Goal: Check status: Check status

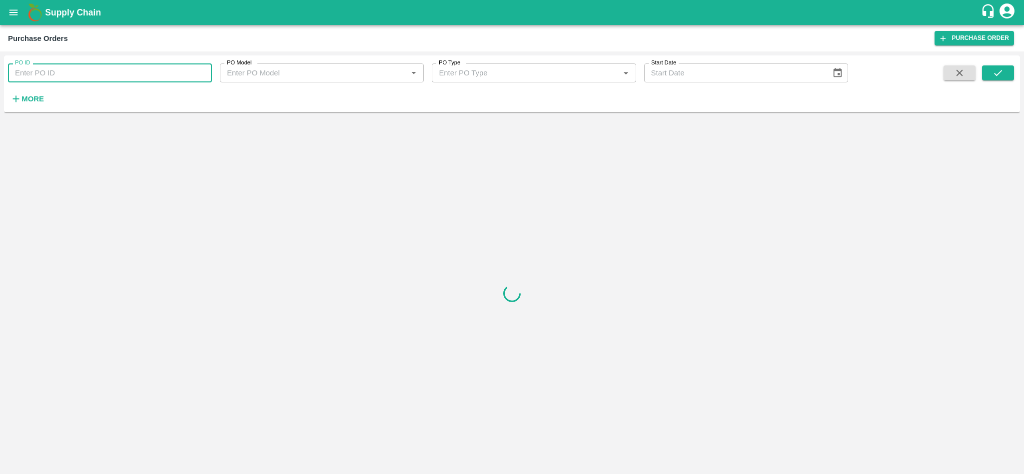
click at [105, 64] on input "PO ID" at bounding box center [110, 72] width 204 height 19
paste input "19338"
click at [999, 75] on icon "submit" at bounding box center [998, 72] width 11 height 11
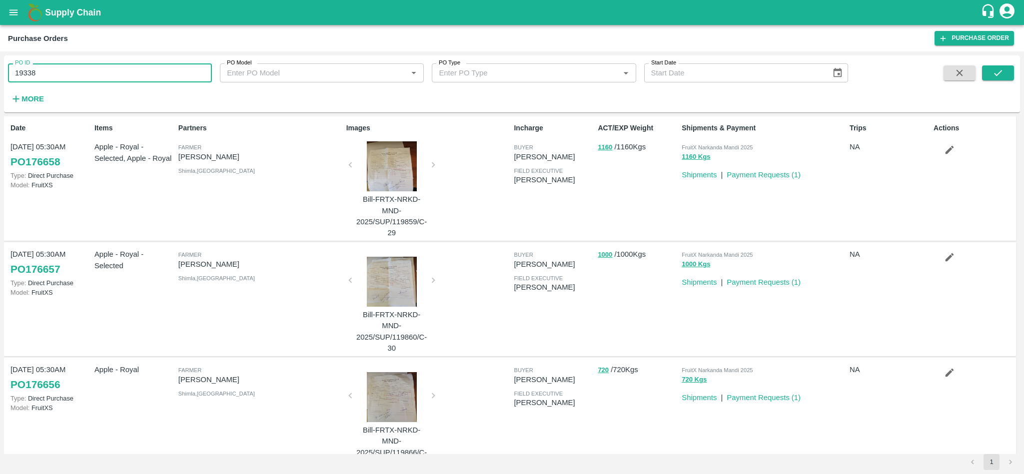
click at [107, 77] on input "19338" at bounding box center [110, 72] width 204 height 19
type input "19338"
click at [999, 73] on icon "submit" at bounding box center [998, 73] width 8 height 6
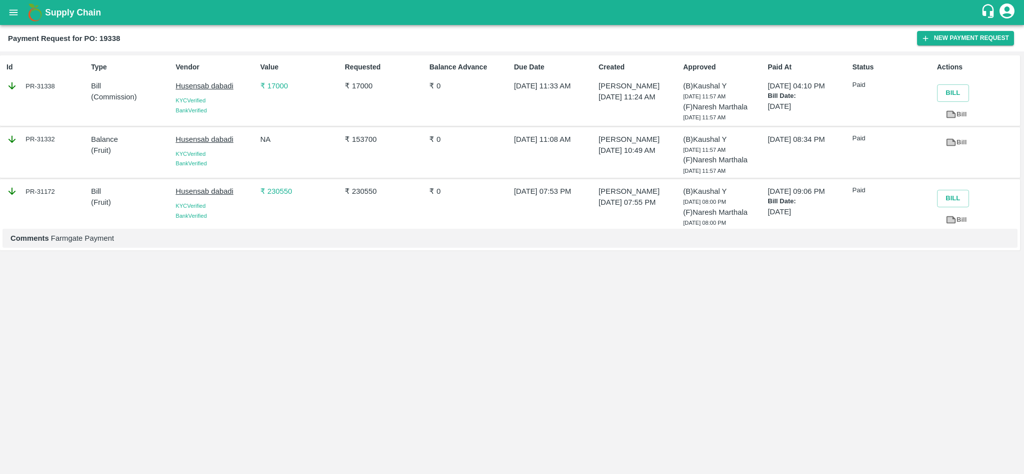
click at [45, 193] on div "PR-31172" at bounding box center [46, 191] width 80 height 11
click at [48, 86] on div "PR-31338" at bounding box center [46, 85] width 80 height 11
click at [278, 194] on p "₹ 230550" at bounding box center [300, 191] width 80 height 11
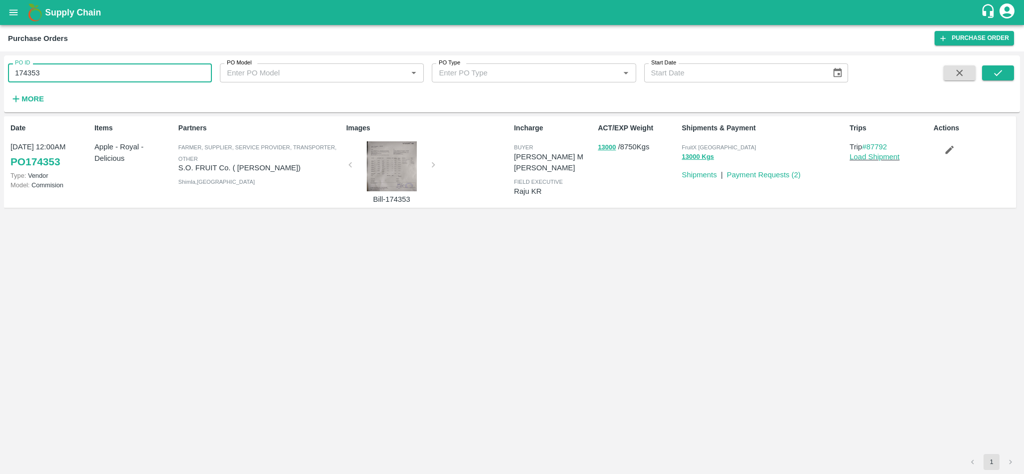
click at [85, 78] on input "174353" at bounding box center [110, 72] width 204 height 19
paste input "text"
type input "172333"
click at [993, 74] on icon "submit" at bounding box center [998, 72] width 11 height 11
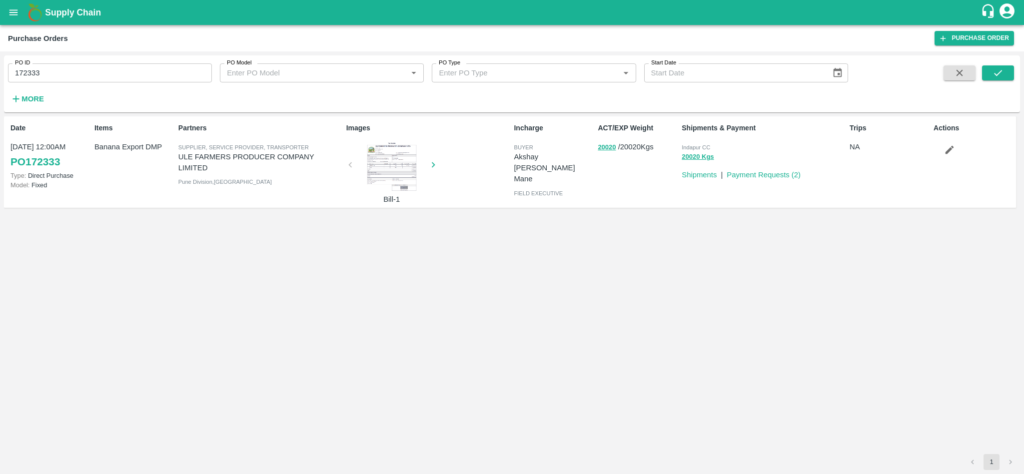
click at [521, 252] on div "Date 29 Aug, 12:00AM PO 172333 Type: Direct Purchase Model: Fixed Items Banana …" at bounding box center [512, 285] width 1016 height 338
